Goal: Find specific page/section: Find specific page/section

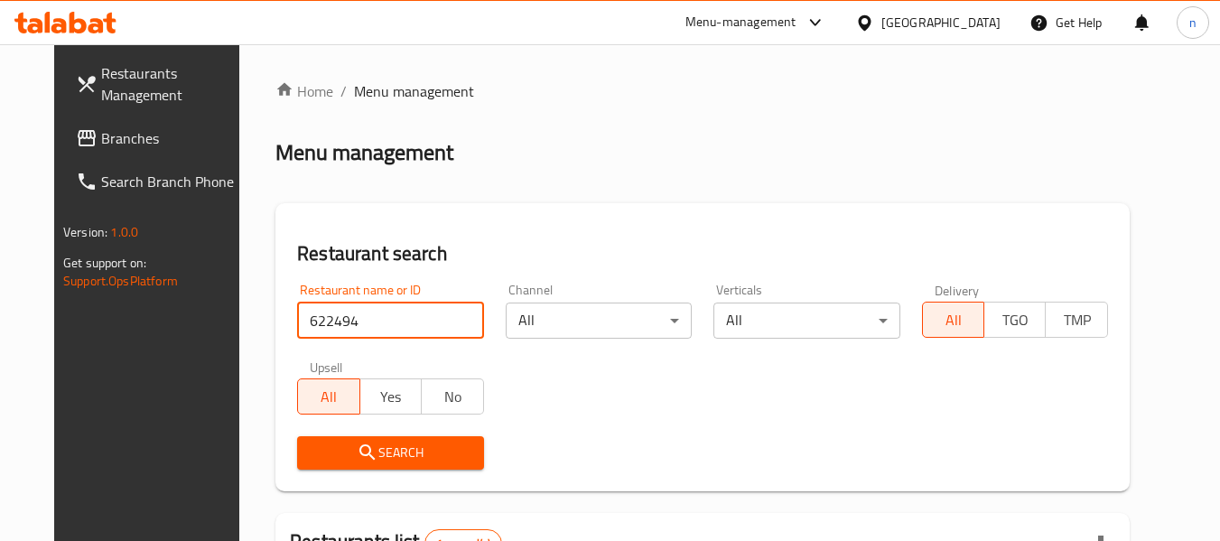
scroll to position [242, 0]
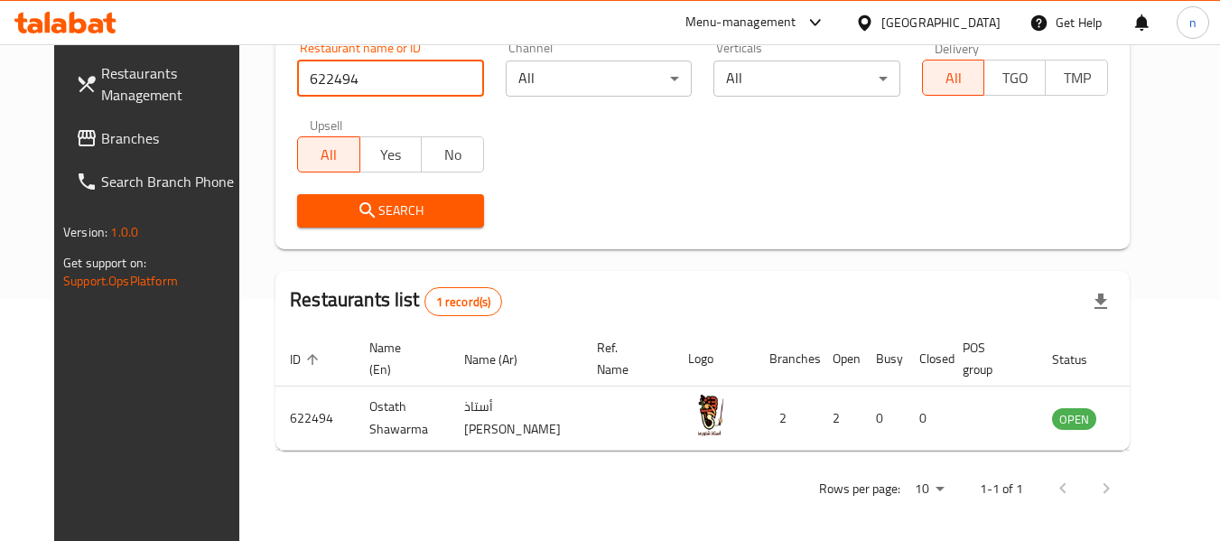
click at [871, 19] on icon at bounding box center [864, 21] width 13 height 15
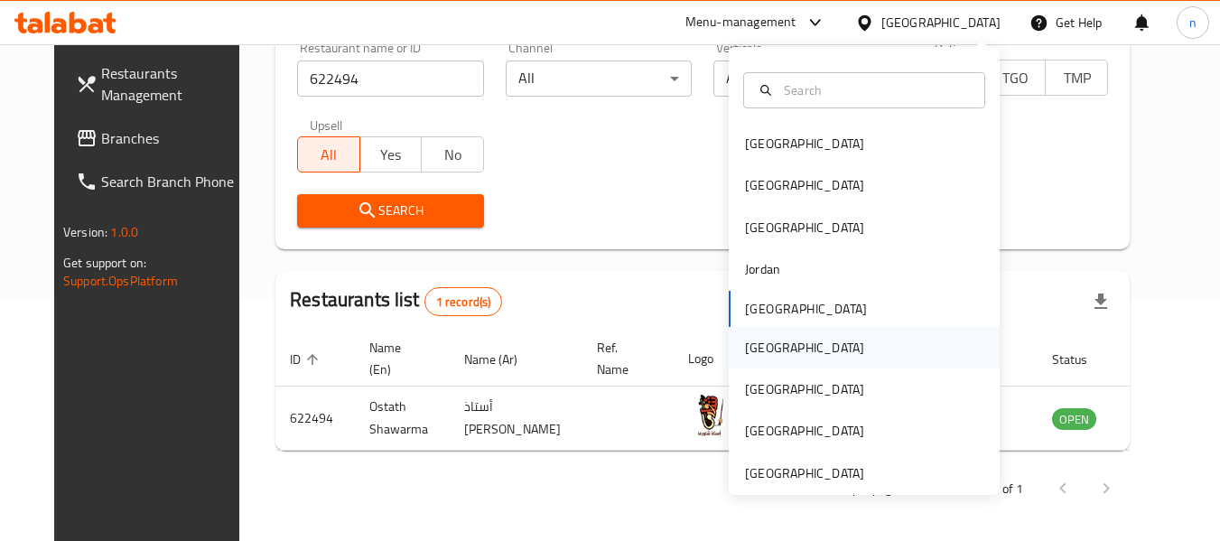
click at [777, 352] on div "[GEOGRAPHIC_DATA]" at bounding box center [805, 348] width 148 height 42
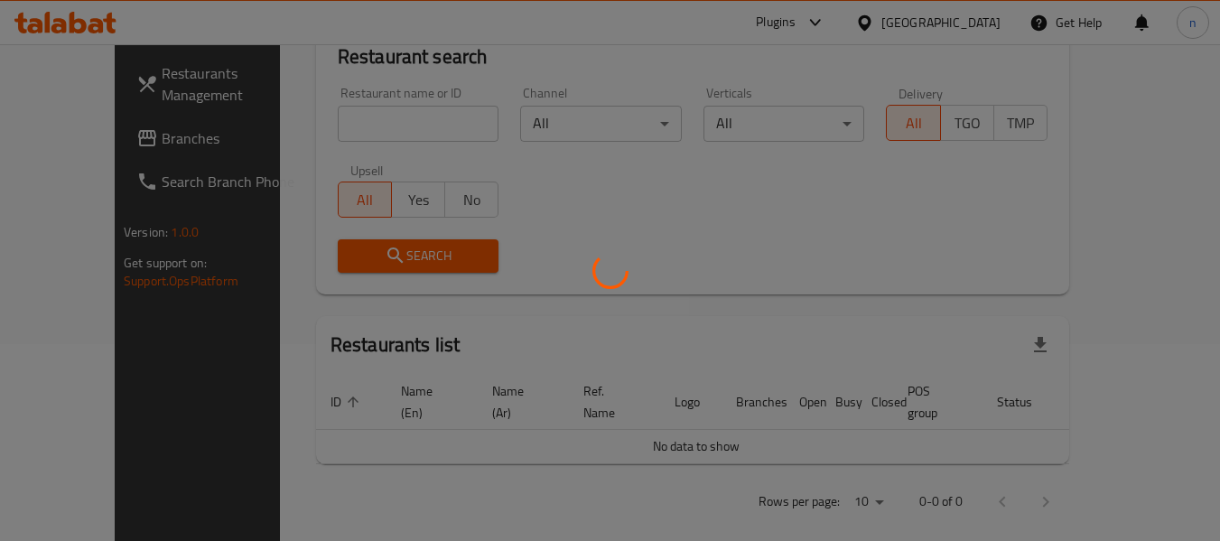
scroll to position [242, 0]
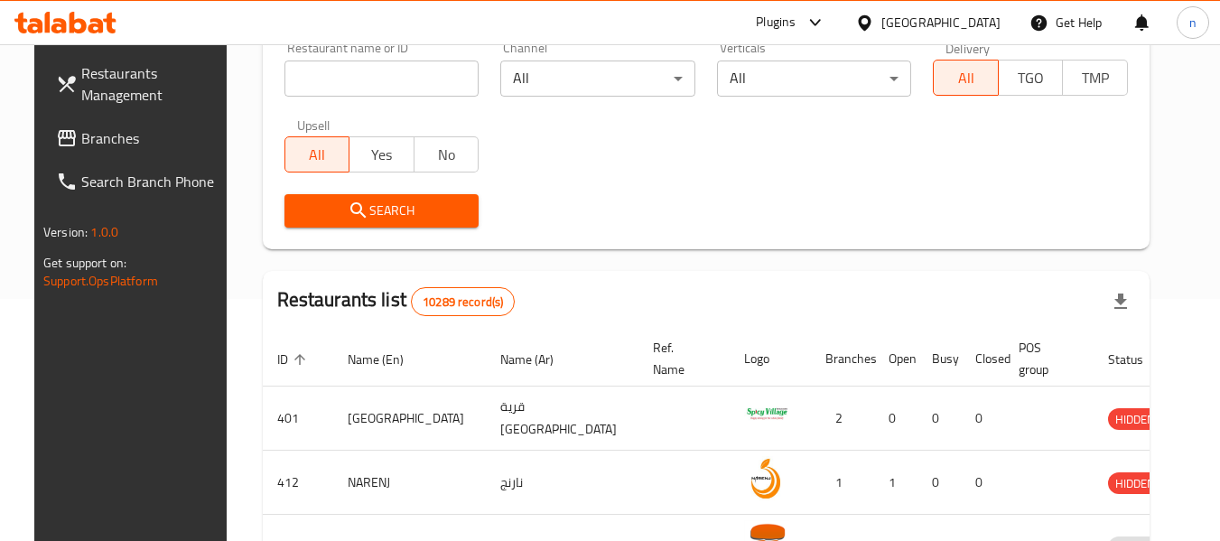
click at [820, 23] on icon at bounding box center [814, 22] width 11 height 7
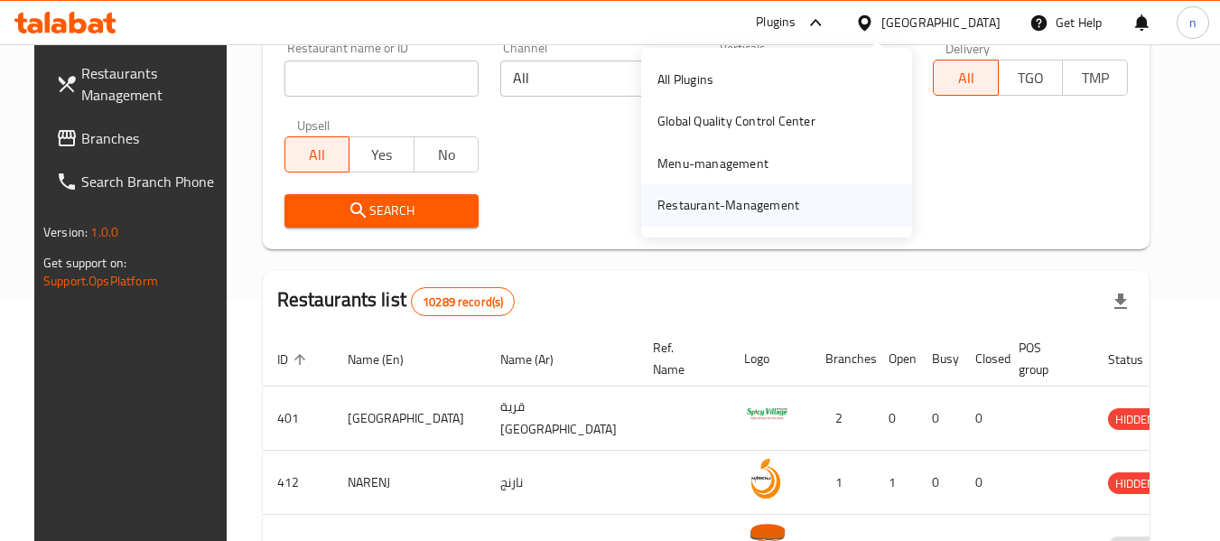
click at [758, 209] on div "Restaurant-Management" at bounding box center [729, 205] width 142 height 20
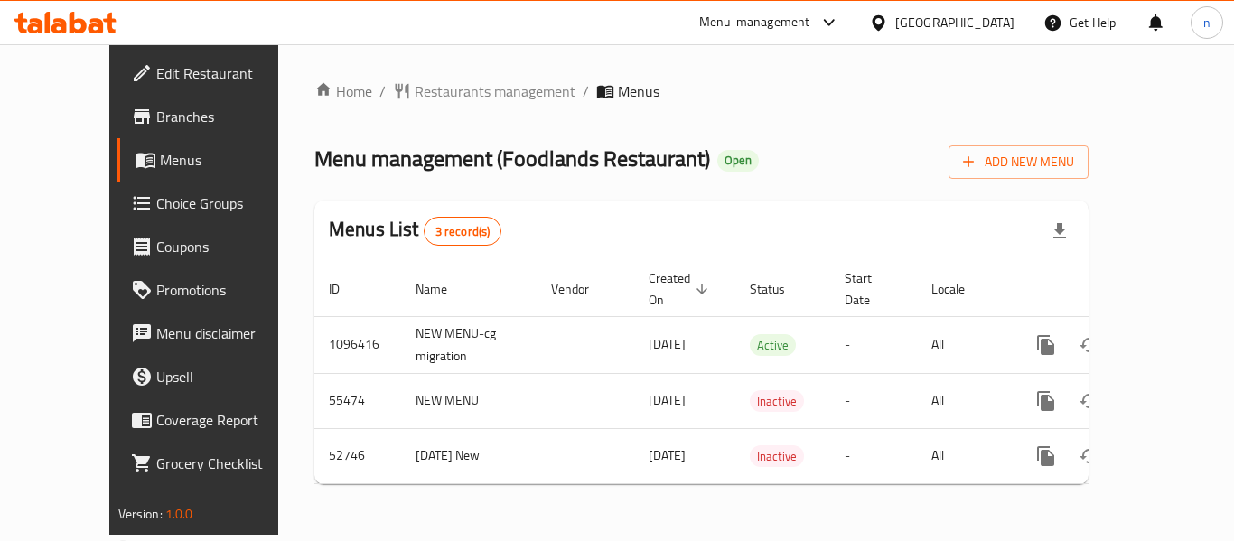
click at [840, 29] on icon at bounding box center [829, 23] width 22 height 22
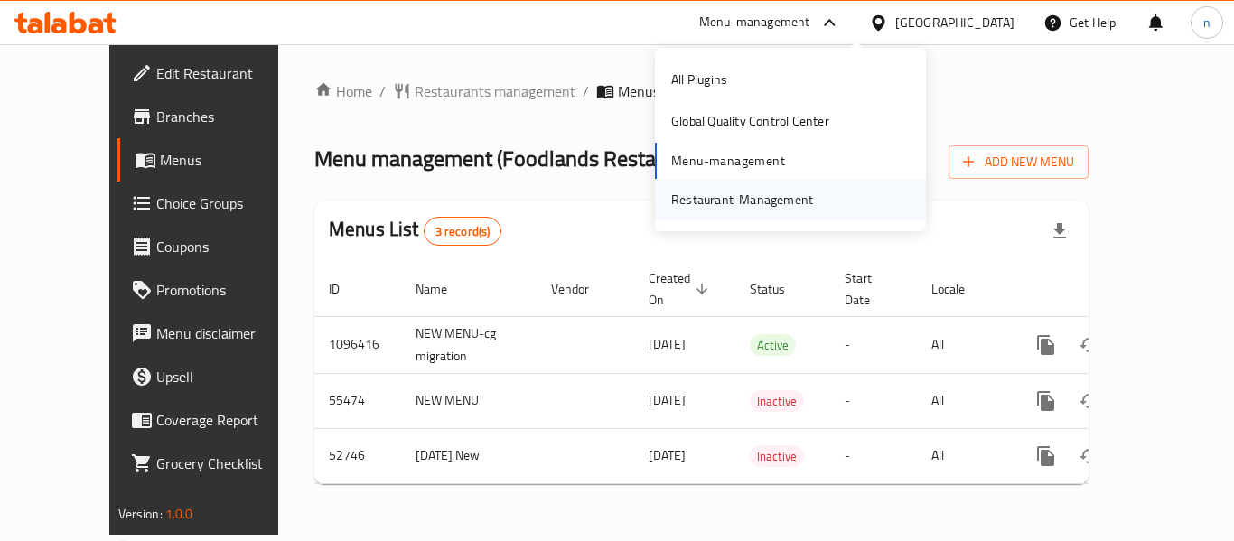
click at [721, 200] on div "Restaurant-Management" at bounding box center [742, 200] width 142 height 20
